Goal: Task Accomplishment & Management: Use online tool/utility

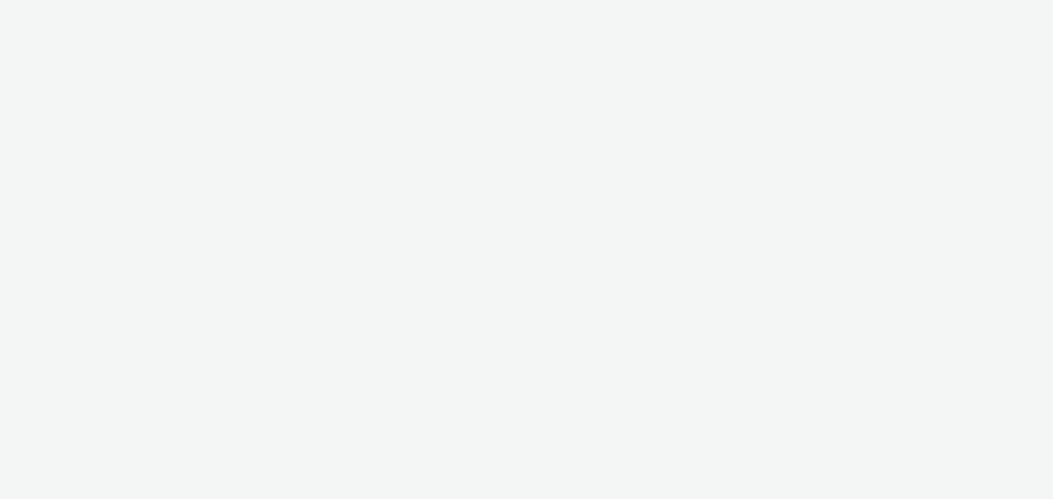
select select "72d91114-7b95-43df-950f-d064ccca4203"
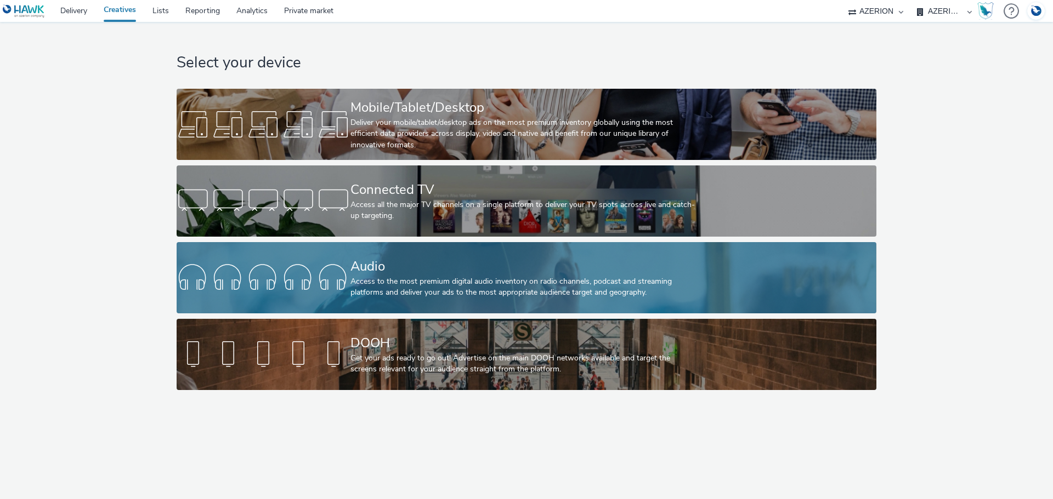
click at [387, 265] on div "Audio" at bounding box center [524, 266] width 348 height 19
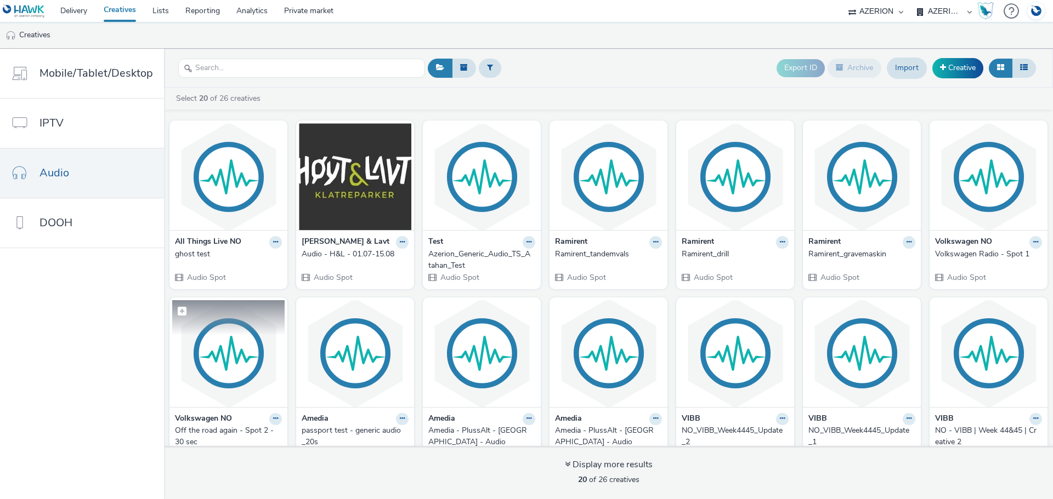
click at [234, 349] on img at bounding box center [228, 353] width 112 height 107
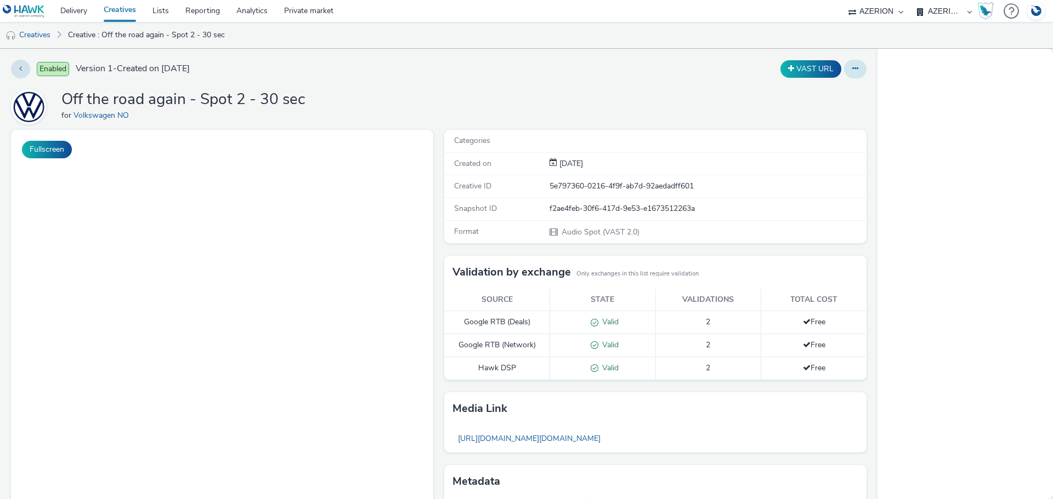
click at [844, 72] on button at bounding box center [855, 69] width 22 height 19
click at [70, 12] on link "Delivery" at bounding box center [73, 11] width 43 height 22
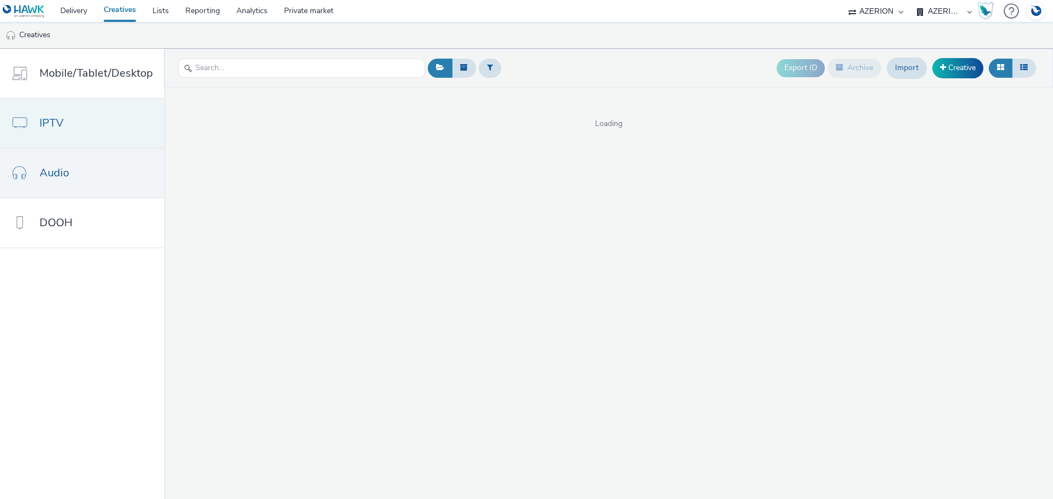
click at [87, 174] on link "Audio" at bounding box center [82, 173] width 164 height 49
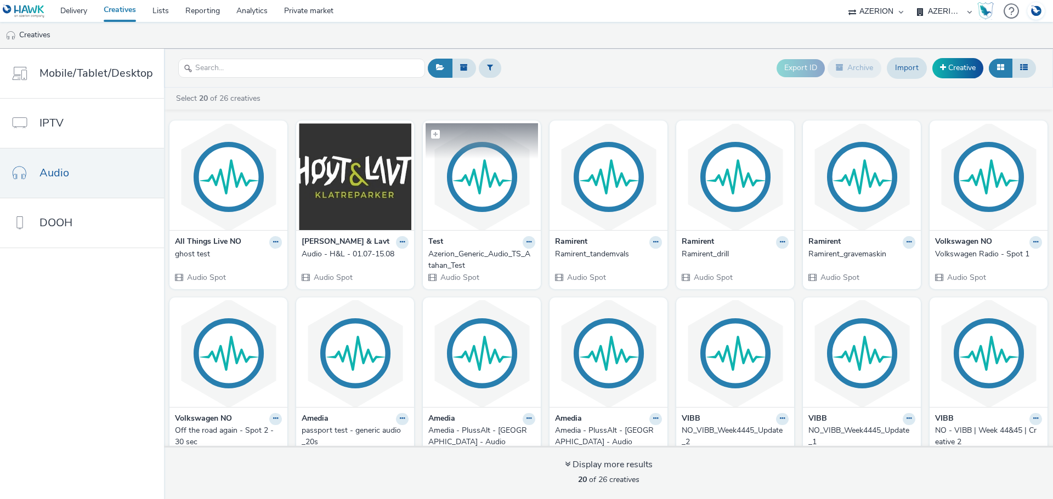
click at [479, 197] on img at bounding box center [481, 176] width 112 height 107
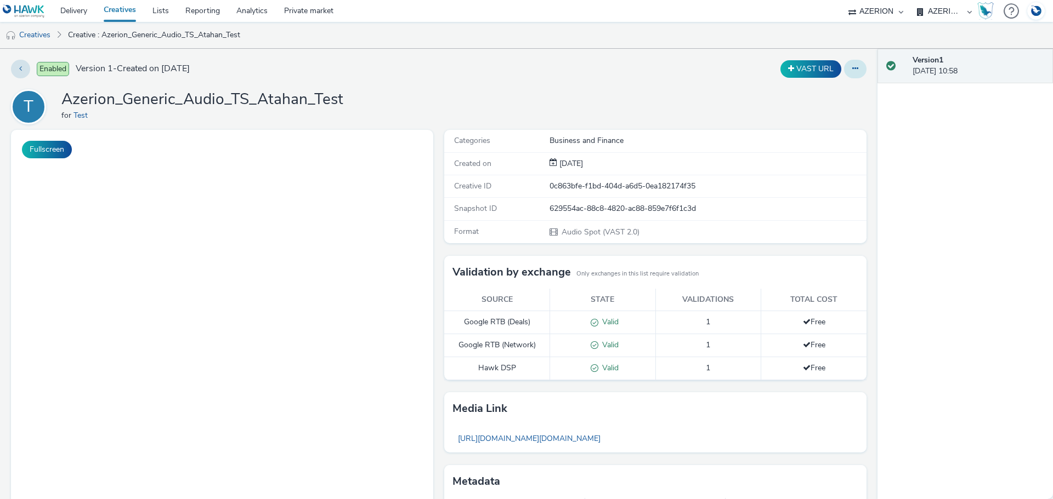
click at [852, 69] on icon at bounding box center [855, 69] width 6 height 8
click at [817, 92] on link "Edit" at bounding box center [825, 91] width 82 height 22
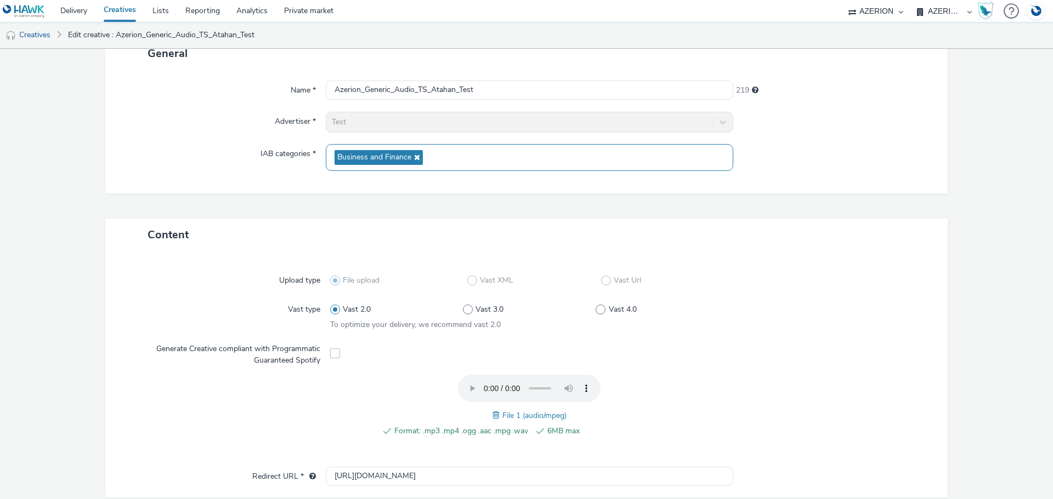
scroll to position [49, 0]
